Goal: Task Accomplishment & Management: Complete application form

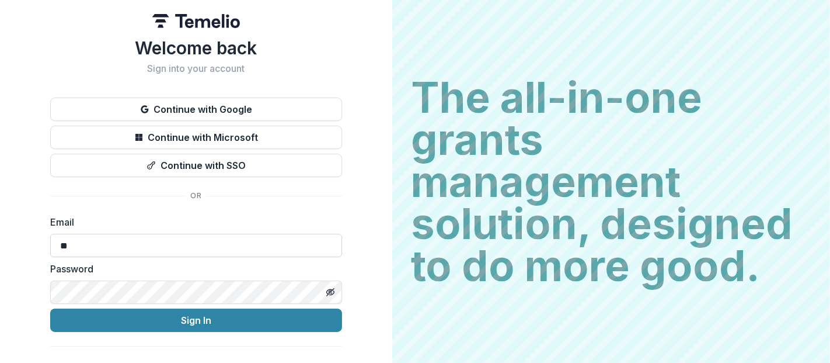
type input "**********"
click at [50, 308] on button "Sign In" at bounding box center [196, 319] width 292 height 23
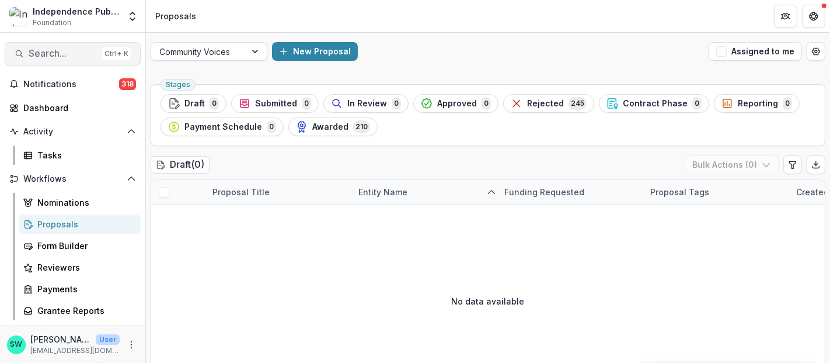
click at [41, 49] on span "Search..." at bounding box center [63, 53] width 69 height 11
click at [41, 49] on div "Add Contact New Proposal New Board Document Template New Collection Get Help Us…" at bounding box center [415, 181] width 830 height 363
click at [43, 50] on span "Search..." at bounding box center [63, 53] width 69 height 11
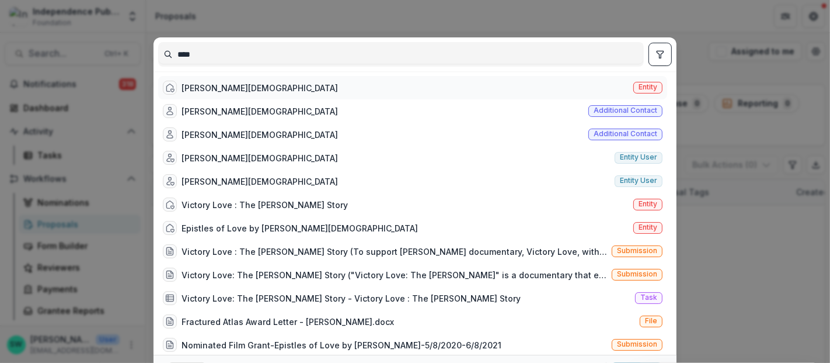
type input "****"
click at [220, 86] on div "Lois Moses" at bounding box center [260, 88] width 156 height 12
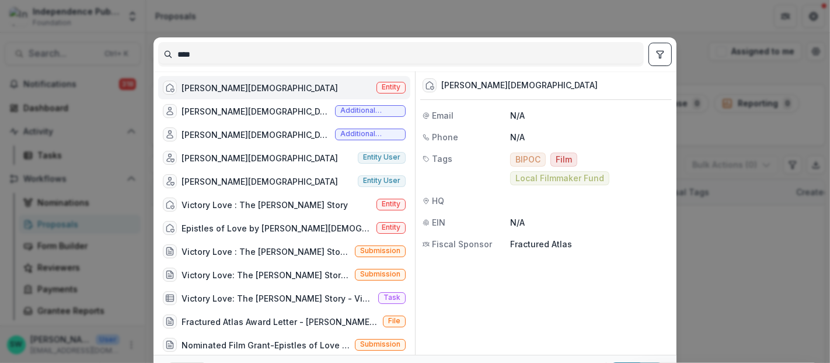
click at [220, 86] on div "Lois Moses" at bounding box center [260, 88] width 156 height 12
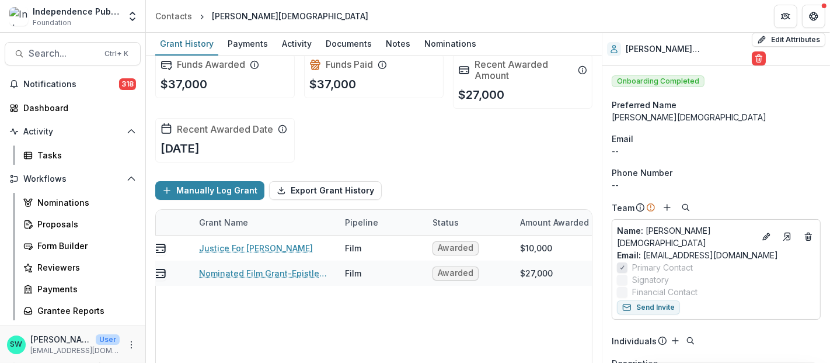
scroll to position [0, 41]
click at [74, 53] on span "Search..." at bounding box center [63, 53] width 69 height 11
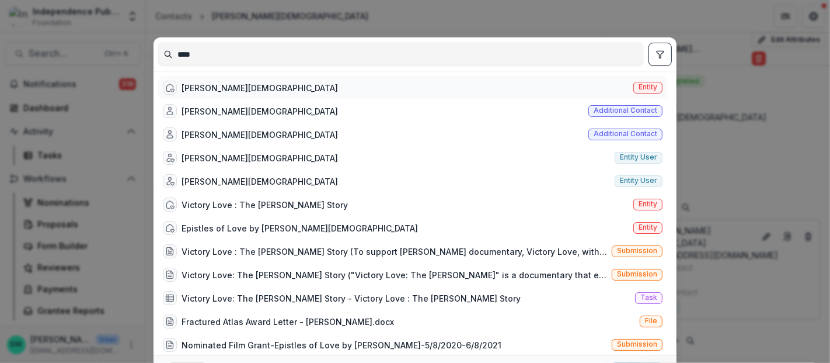
type input "****"
click at [329, 223] on div "Epistles of Love by Lois Moses Entity" at bounding box center [412, 227] width 509 height 23
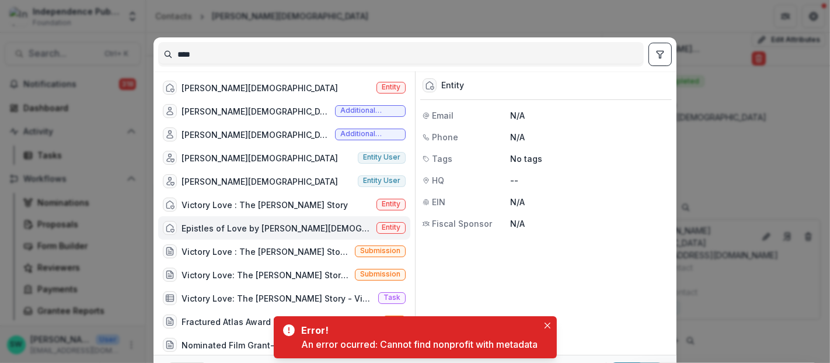
click at [475, 11] on div "**** Lois Moses Entity Lois Moses Additional contact Lois Moses Additional cont…" at bounding box center [415, 181] width 830 height 363
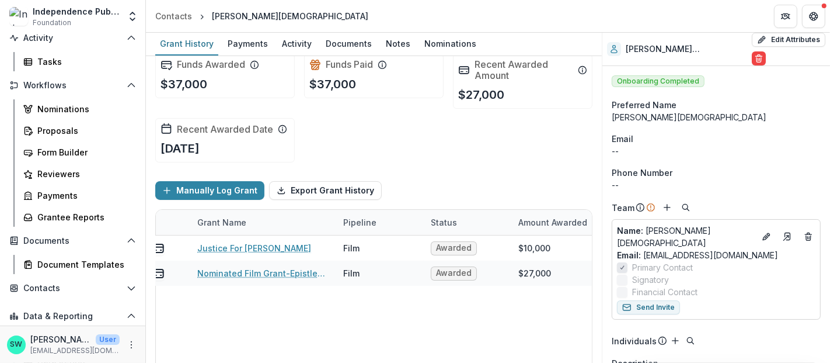
scroll to position [92, 0]
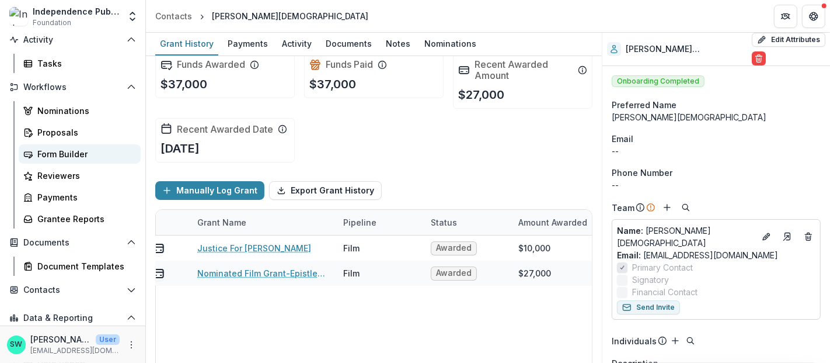
click at [69, 145] on link "Form Builder" at bounding box center [80, 153] width 122 height 19
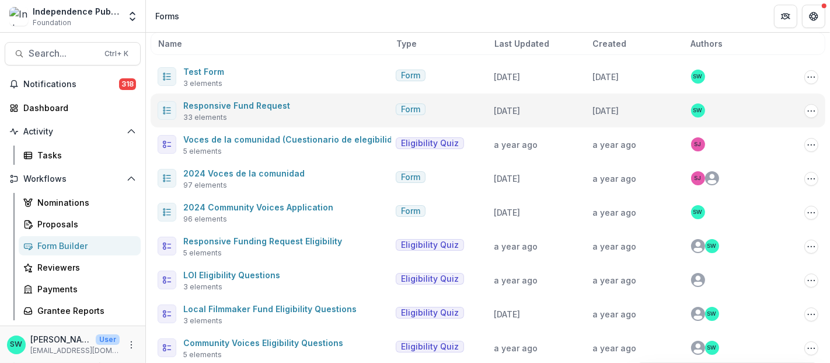
scroll to position [62, 0]
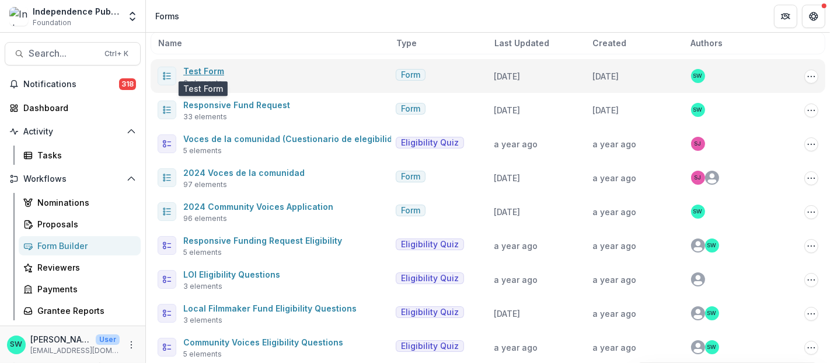
click at [200, 66] on link "Test Form" at bounding box center [203, 71] width 41 height 10
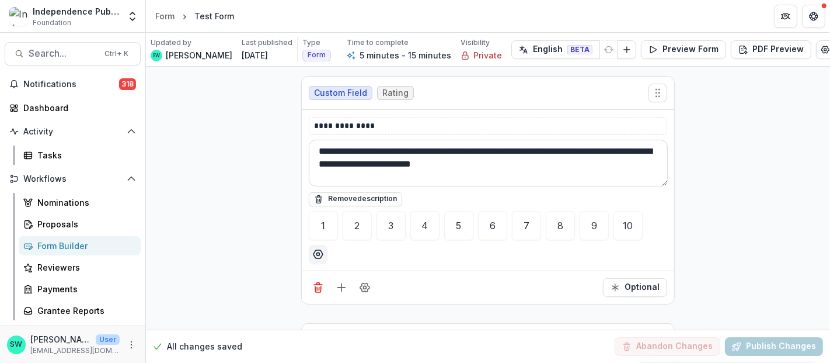
click at [394, 170] on textarea "**********" at bounding box center [488, 163] width 359 height 47
click at [314, 252] on icon "Options" at bounding box center [318, 254] width 12 height 12
drag, startPoint x: 338, startPoint y: 293, endPoint x: 307, endPoint y: 287, distance: 31.4
click at [307, 287] on section "OPTION SCALE **" at bounding box center [400, 289] width 187 height 44
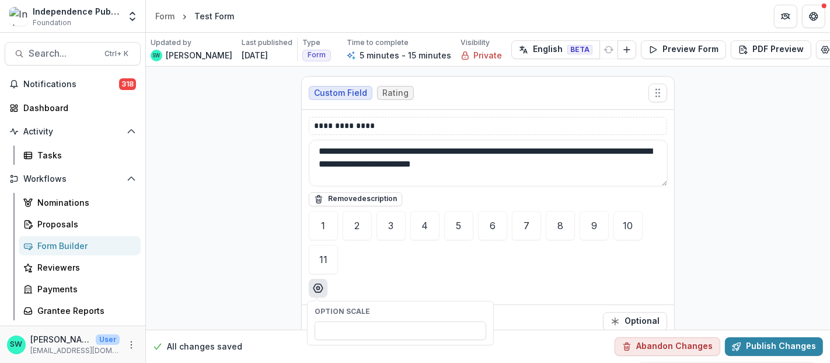
click at [312, 290] on icon "Options" at bounding box center [318, 288] width 12 height 12
click at [319, 282] on icon "Options" at bounding box center [318, 288] width 12 height 12
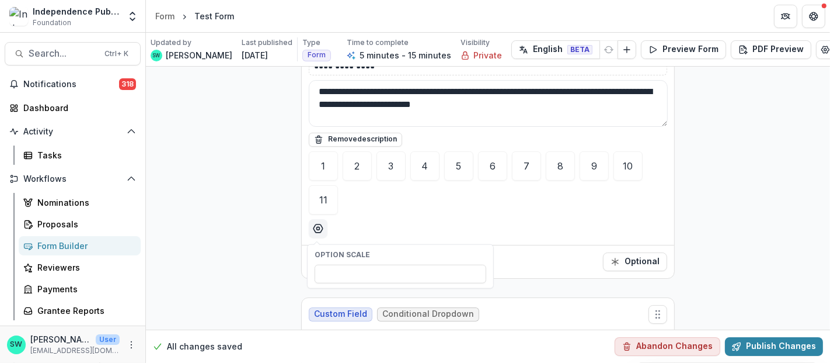
scroll to position [63, 0]
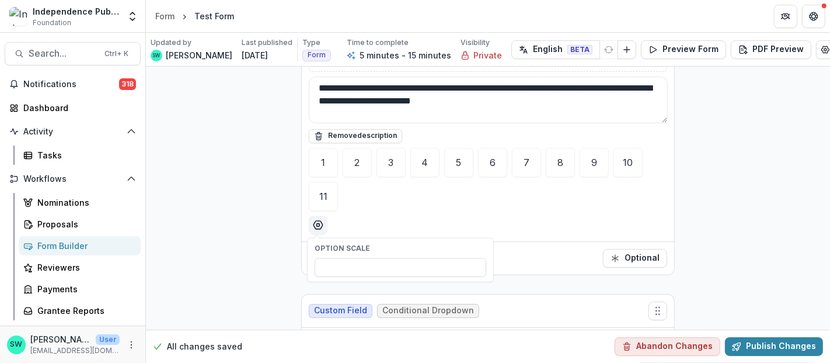
drag, startPoint x: 336, startPoint y: 268, endPoint x: 311, endPoint y: 258, distance: 27.2
click at [311, 258] on div "OPTION SCALE **" at bounding box center [401, 259] width 186 height 43
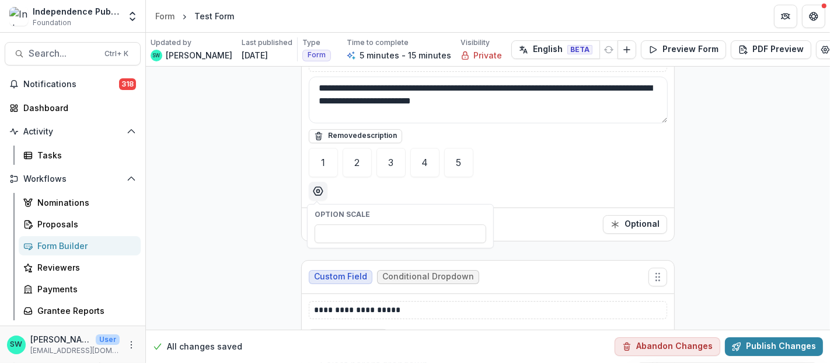
type input "*"
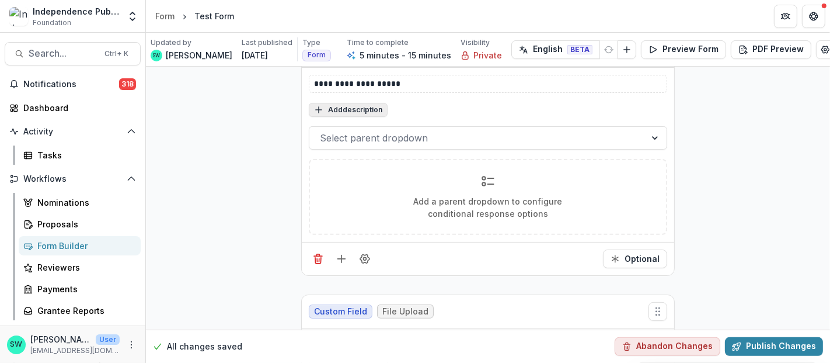
scroll to position [220, 0]
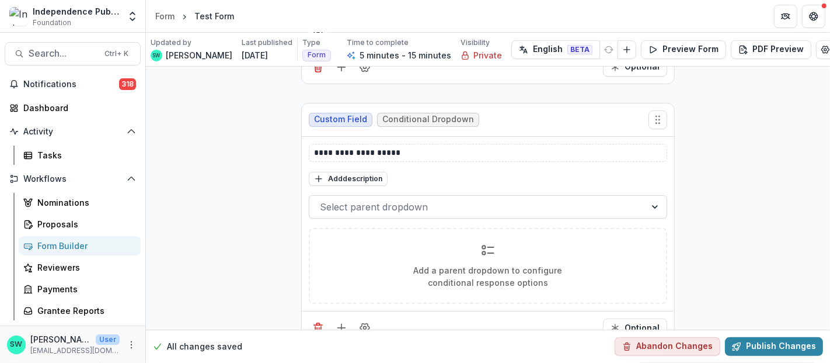
click at [371, 207] on div at bounding box center [477, 207] width 315 height 16
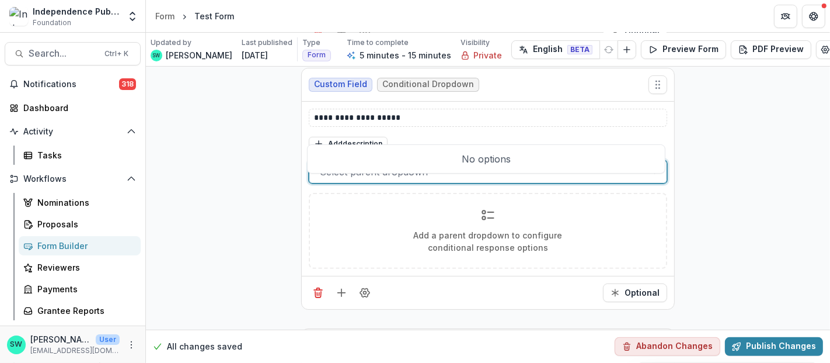
scroll to position [303, 0]
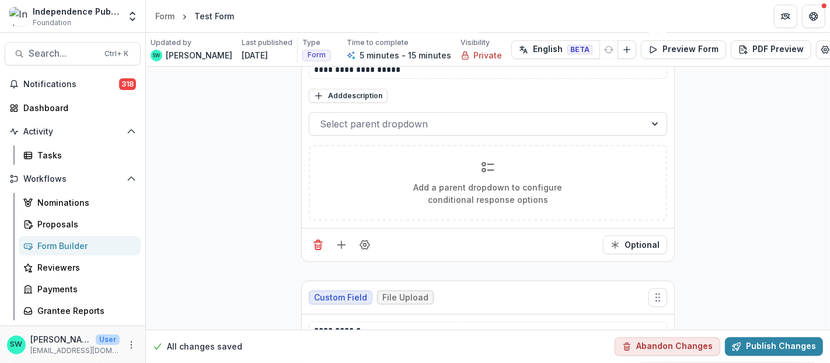
click at [451, 209] on div "Add a parent dropdown to configure conditional response options" at bounding box center [488, 183] width 359 height 76
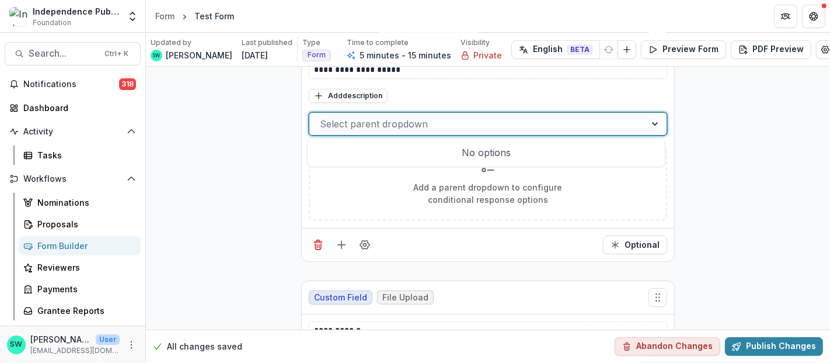
click at [429, 120] on div at bounding box center [477, 124] width 315 height 16
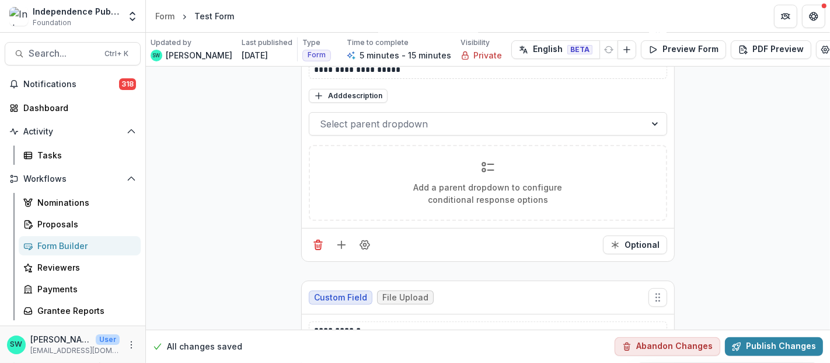
click at [317, 169] on div "Add a parent dropdown to configure conditional response options" at bounding box center [488, 183] width 359 height 76
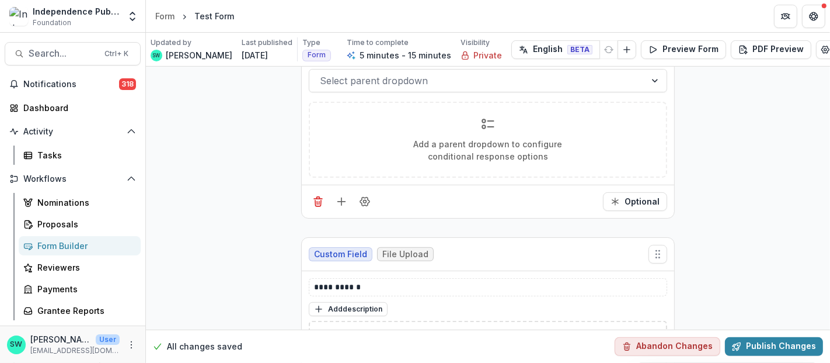
scroll to position [479, 0]
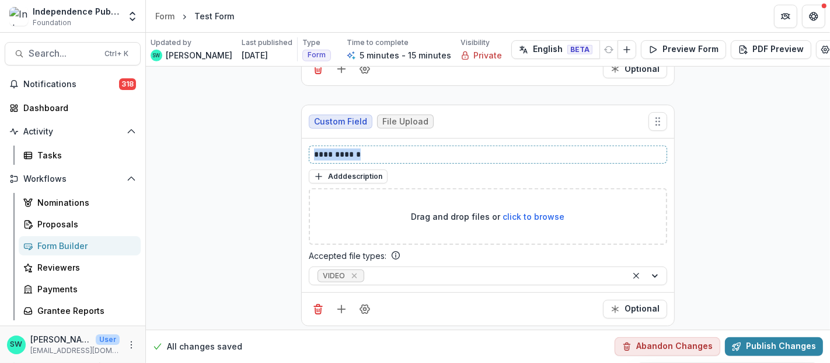
drag, startPoint x: 370, startPoint y: 145, endPoint x: 280, endPoint y: 154, distance: 90.3
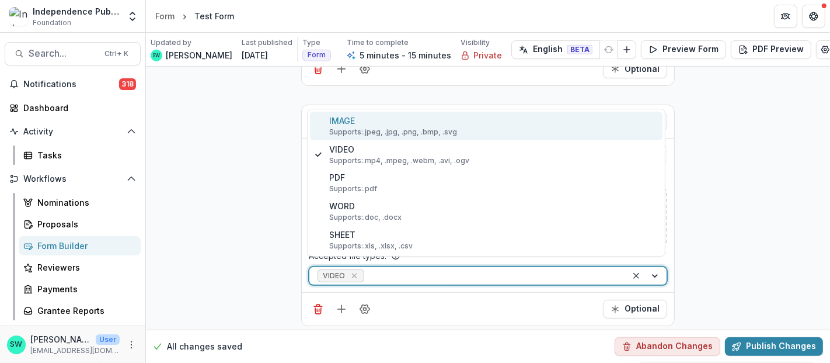
click at [400, 268] on div at bounding box center [493, 275] width 252 height 15
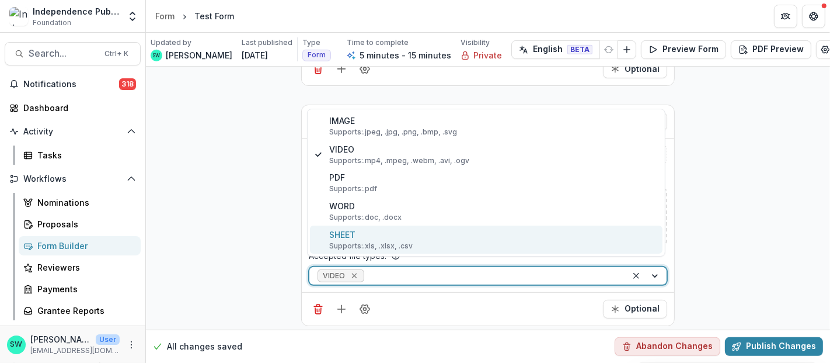
click at [356, 270] on div "Remove VIDEO" at bounding box center [355, 276] width 12 height 12
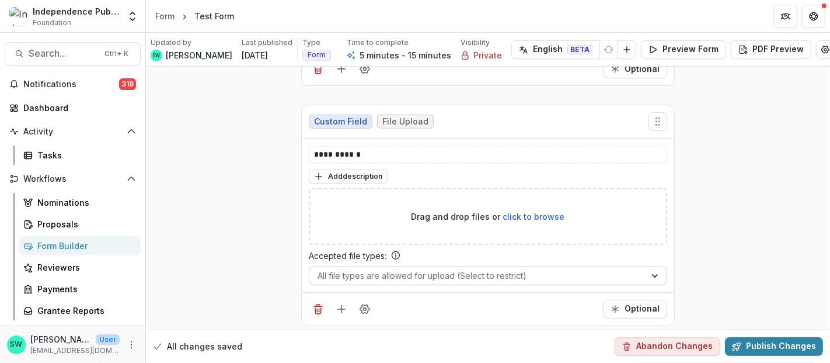
click at [353, 148] on p "**********" at bounding box center [488, 154] width 349 height 12
drag, startPoint x: 367, startPoint y: 145, endPoint x: 288, endPoint y: 140, distance: 78.4
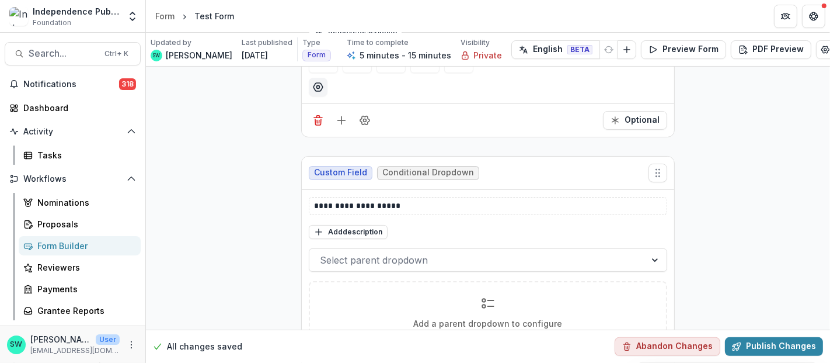
scroll to position [0, 0]
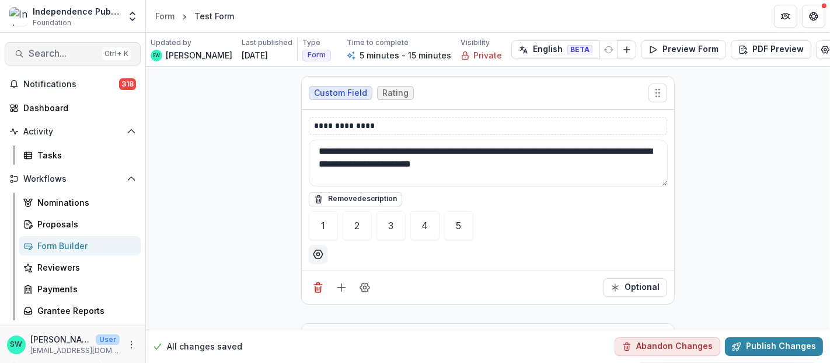
click at [76, 56] on span "Search..." at bounding box center [63, 53] width 69 height 11
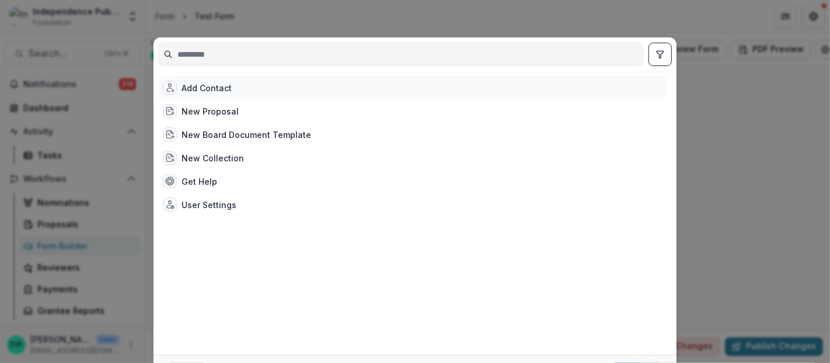
click at [222, 84] on div "Add Contact" at bounding box center [207, 88] width 50 height 12
click at [379, 26] on div "Add Contact New Proposal New Board Document Template New Collection Get Help Us…" at bounding box center [415, 181] width 830 height 363
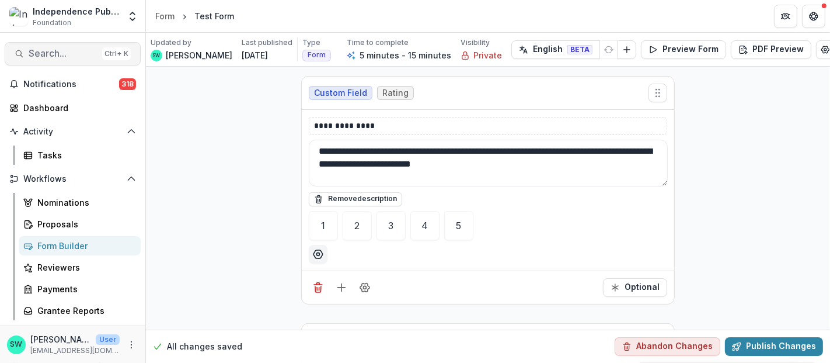
click at [45, 55] on span "Search..." at bounding box center [63, 53] width 69 height 11
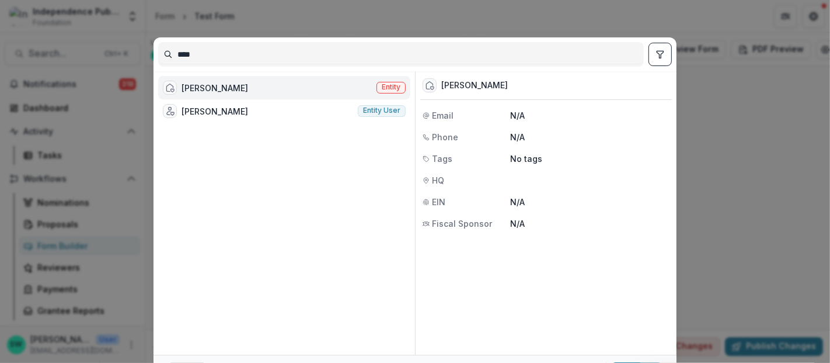
type input "****"
click at [210, 91] on div "Mina Simone" at bounding box center [215, 88] width 67 height 12
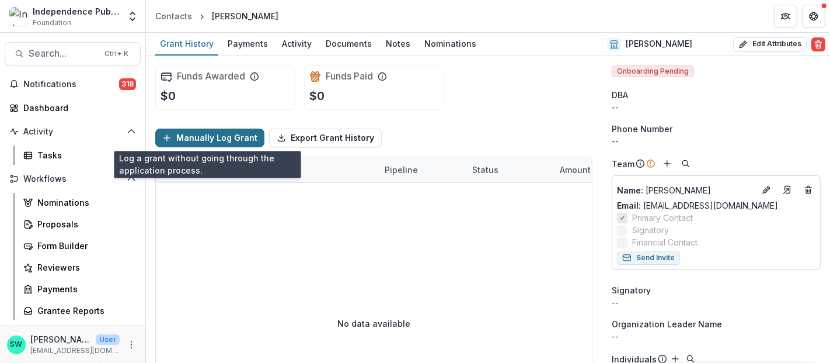
click at [214, 138] on button "Manually Log Grant" at bounding box center [209, 137] width 109 height 19
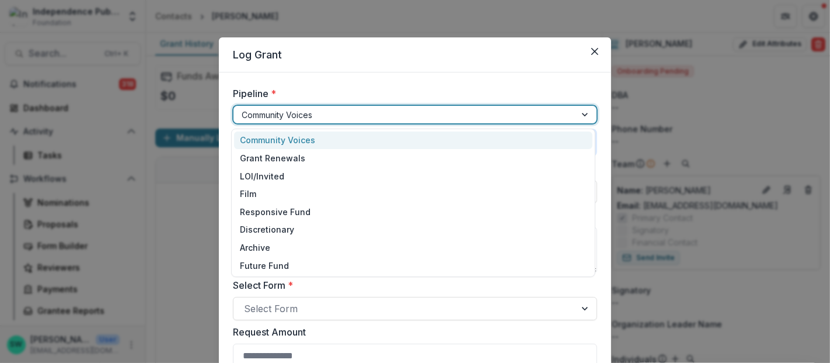
click at [313, 114] on div at bounding box center [405, 114] width 326 height 15
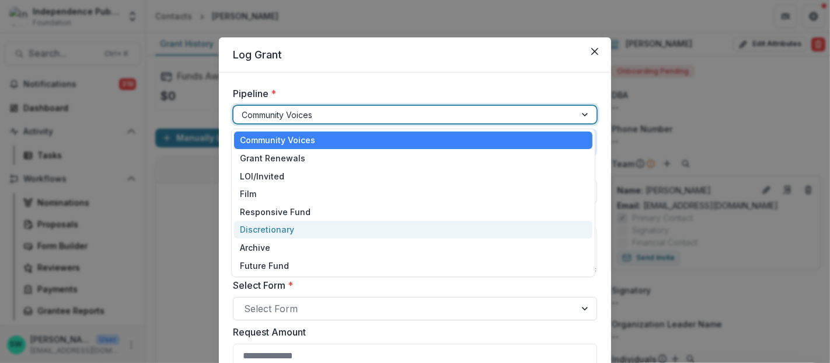
click at [287, 225] on div "Discretionary" at bounding box center [413, 230] width 359 height 18
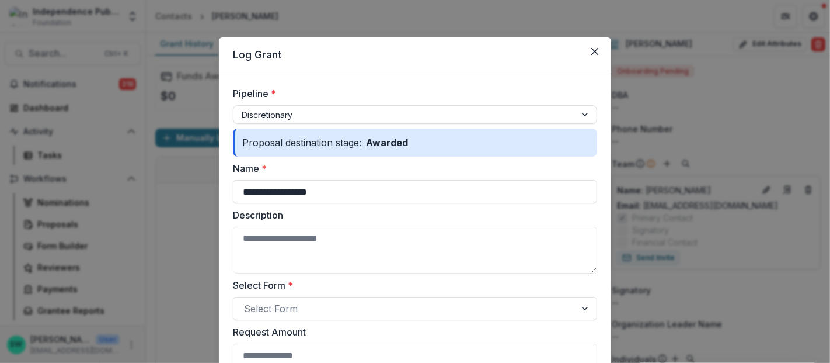
click at [367, 133] on div "Proposal destination stage: Awarded" at bounding box center [415, 142] width 364 height 28
click at [425, 61] on header "Log Grant" at bounding box center [415, 54] width 392 height 35
click at [592, 54] on icon "Close" at bounding box center [595, 51] width 7 height 7
